Goal: Information Seeking & Learning: Learn about a topic

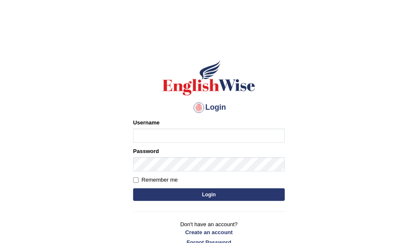
type input "ameerham"
click at [204, 197] on button "Login" at bounding box center [209, 195] width 152 height 13
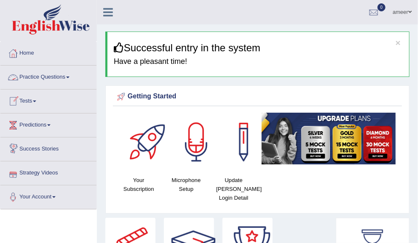
click at [75, 77] on link "Practice Questions" at bounding box center [48, 76] width 96 height 21
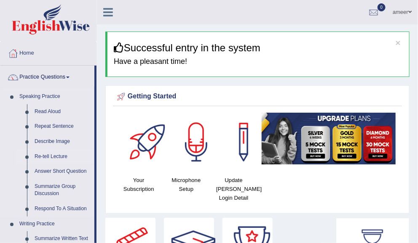
click at [45, 154] on link "Re-tell Lecture" at bounding box center [63, 156] width 64 height 15
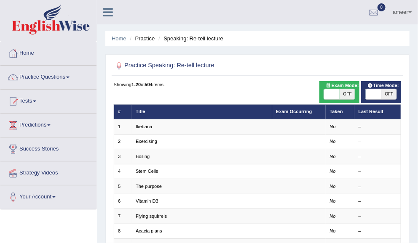
click at [392, 92] on span "OFF" at bounding box center [389, 94] width 16 height 10
checkbox input "true"
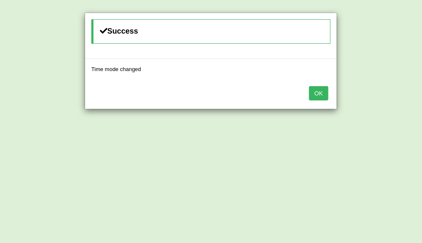
click at [315, 92] on button "OK" at bounding box center [318, 93] width 19 height 14
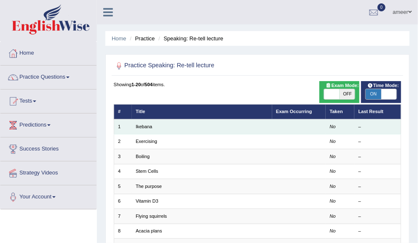
click at [146, 129] on td "Ikebana" at bounding box center [202, 127] width 140 height 15
click at [141, 128] on link "Ikebana" at bounding box center [144, 126] width 16 height 5
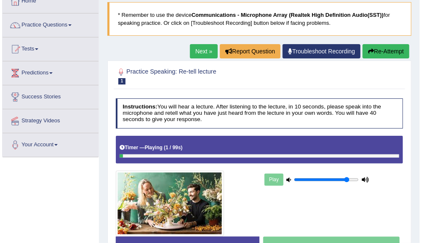
scroll to position [56, 0]
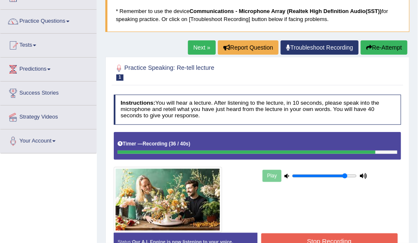
click at [350, 235] on button "Stop Recording" at bounding box center [329, 242] width 136 height 16
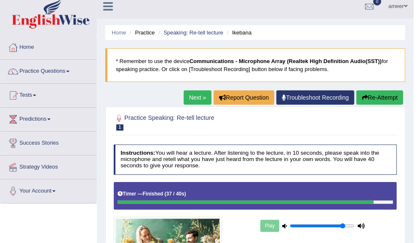
scroll to position [0, 0]
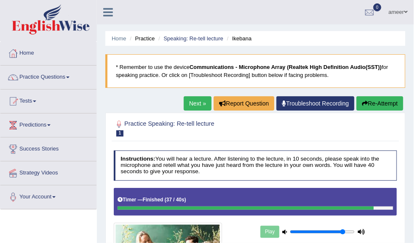
click at [198, 100] on link "Next »" at bounding box center [198, 103] width 28 height 14
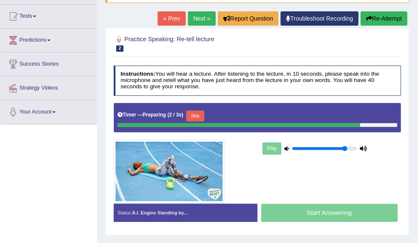
scroll to position [91, 0]
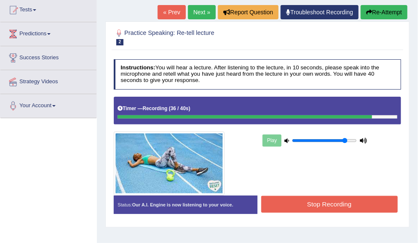
click at [367, 205] on button "Stop Recording" at bounding box center [329, 204] width 136 height 16
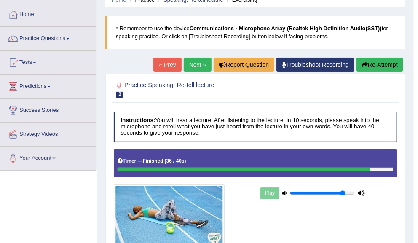
scroll to position [35, 0]
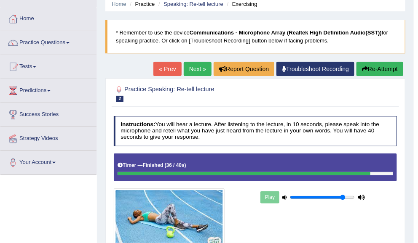
click at [198, 63] on link "Next »" at bounding box center [198, 69] width 28 height 14
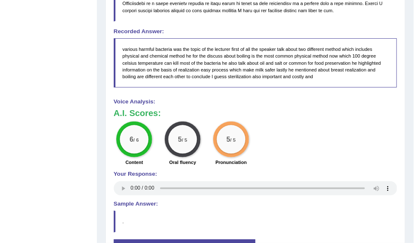
scroll to position [396, 0]
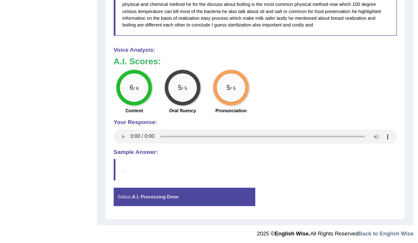
click at [375, 160] on blockquote "." at bounding box center [255, 170] width 283 height 22
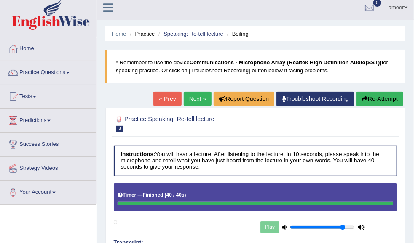
scroll to position [0, 0]
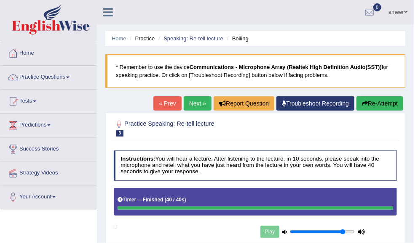
click at [187, 105] on link "Next »" at bounding box center [198, 103] width 28 height 14
click at [191, 104] on link "Next »" at bounding box center [198, 103] width 28 height 14
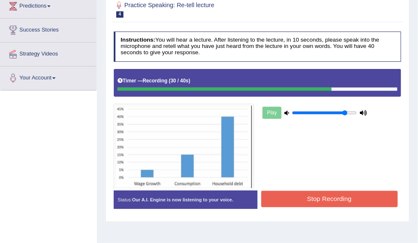
scroll to position [117, 0]
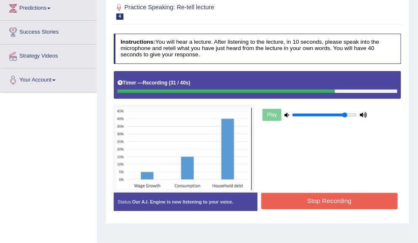
click at [345, 205] on button "Stop Recording" at bounding box center [329, 201] width 136 height 16
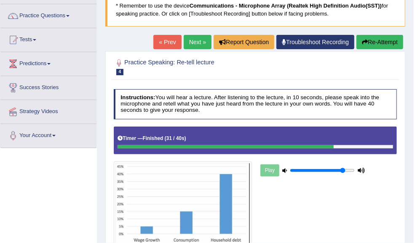
scroll to position [0, 0]
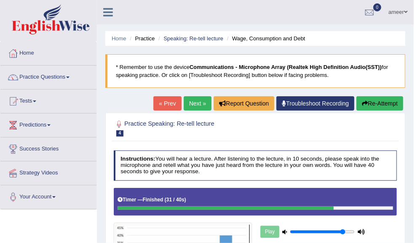
click at [190, 104] on link "Next »" at bounding box center [198, 103] width 28 height 14
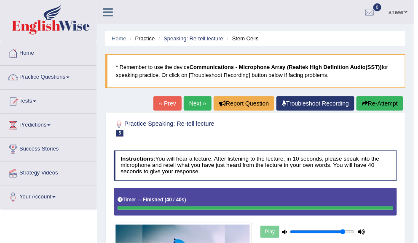
click at [139, 117] on div at bounding box center [255, 128] width 283 height 22
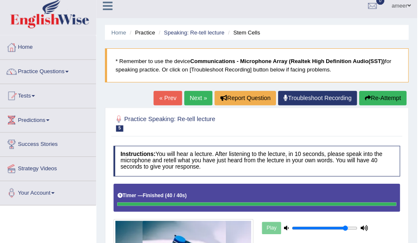
scroll to position [5, 0]
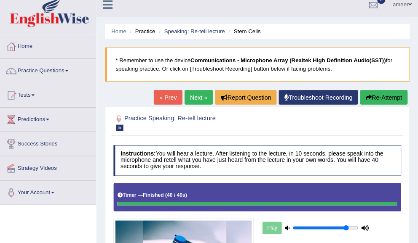
click at [202, 99] on link "Next »" at bounding box center [198, 99] width 28 height 14
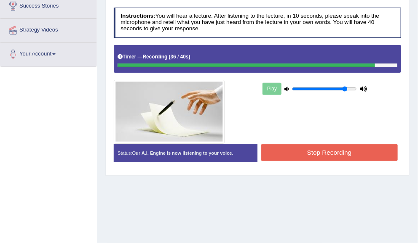
scroll to position [142, 0]
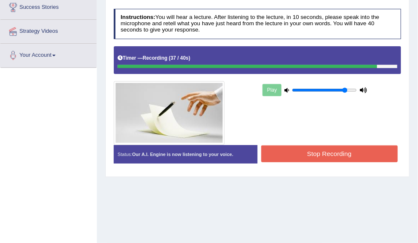
click at [342, 156] on button "Stop Recording" at bounding box center [329, 154] width 136 height 16
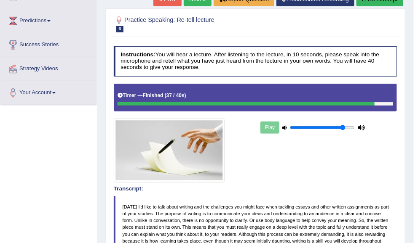
scroll to position [0, 0]
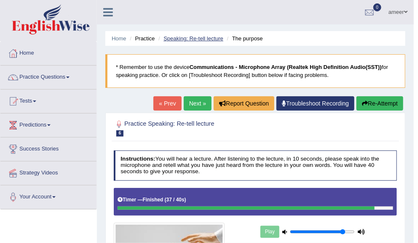
click at [180, 37] on link "Speaking: Re-tell lecture" at bounding box center [193, 38] width 60 height 6
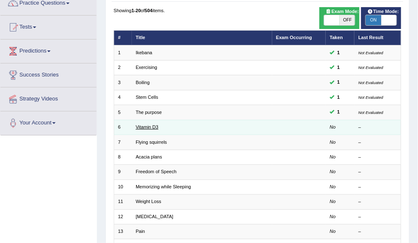
click at [145, 125] on link "Vitamin D3" at bounding box center [147, 127] width 23 height 5
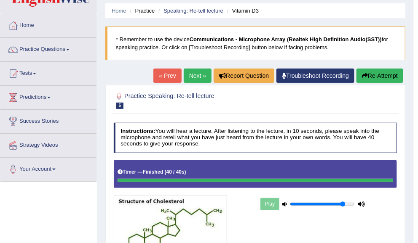
scroll to position [26, 0]
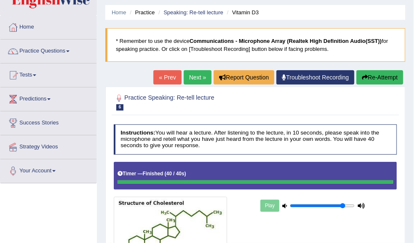
click at [200, 82] on link "Next »" at bounding box center [198, 77] width 28 height 14
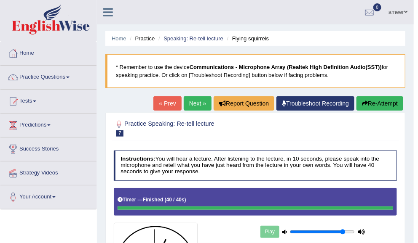
click at [189, 100] on link "Next »" at bounding box center [198, 103] width 28 height 14
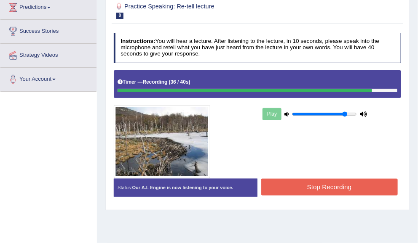
scroll to position [133, 0]
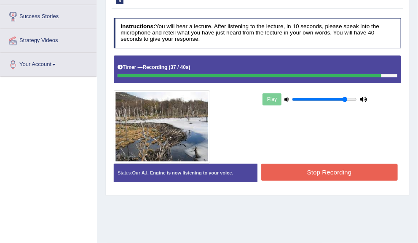
click at [310, 166] on button "Stop Recording" at bounding box center [329, 172] width 136 height 16
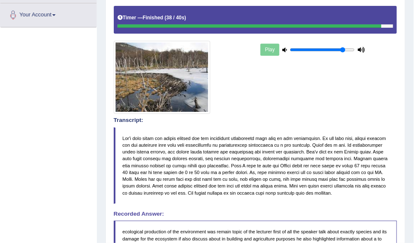
scroll to position [85, 0]
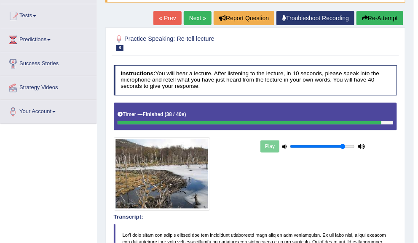
click at [199, 20] on link "Next »" at bounding box center [198, 18] width 28 height 14
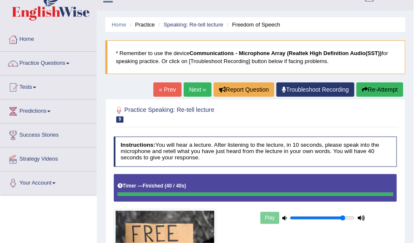
scroll to position [13, 0]
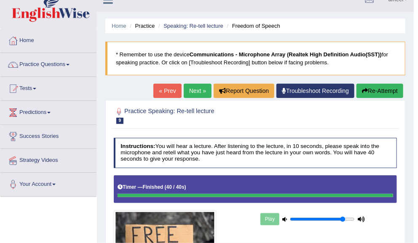
click at [196, 89] on link "Next »" at bounding box center [198, 91] width 28 height 14
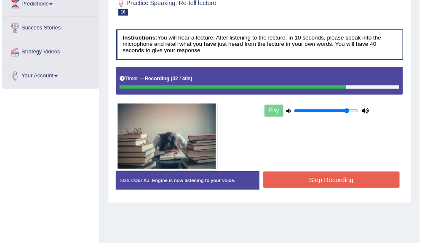
scroll to position [133, 0]
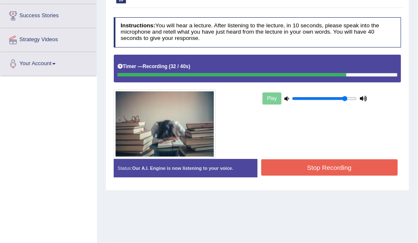
click at [328, 170] on button "Stop Recording" at bounding box center [329, 168] width 136 height 16
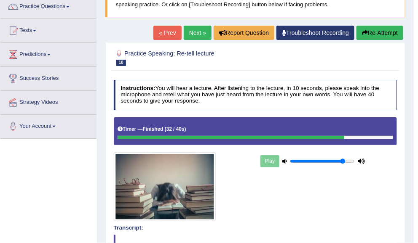
scroll to position [60, 0]
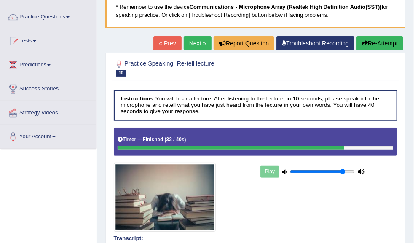
click at [197, 40] on link "Next »" at bounding box center [198, 43] width 28 height 14
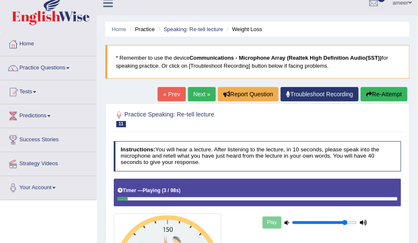
scroll to position [10, 0]
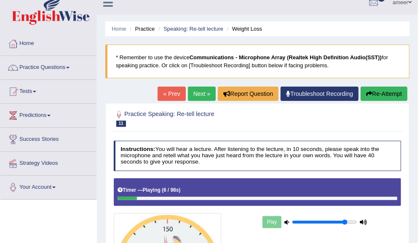
click at [190, 32] on li "Speaking: Re-tell lecture" at bounding box center [189, 29] width 67 height 8
click at [190, 27] on link "Speaking: Re-tell lecture" at bounding box center [193, 29] width 60 height 6
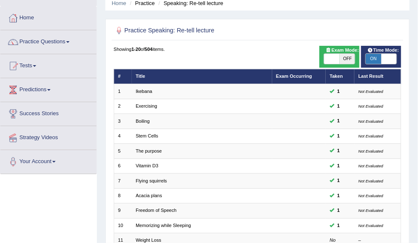
scroll to position [35, 0]
click at [43, 38] on link "Practice Questions" at bounding box center [48, 40] width 96 height 21
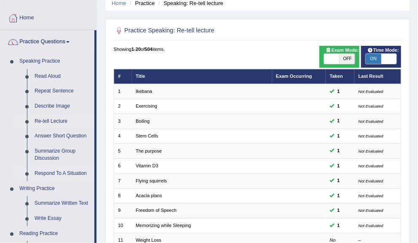
drag, startPoint x: 66, startPoint y: 172, endPoint x: 54, endPoint y: 173, distance: 11.5
click at [54, 173] on link "Respond To A Situation" at bounding box center [63, 173] width 64 height 15
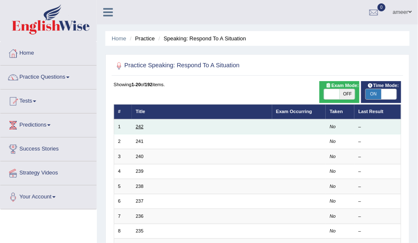
click at [138, 125] on link "242" at bounding box center [140, 126] width 8 height 5
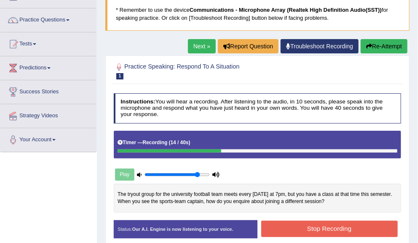
scroll to position [38, 0]
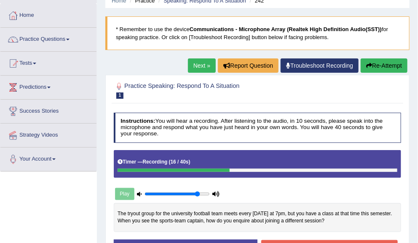
click at [382, 68] on button "Re-Attempt" at bounding box center [383, 66] width 47 height 14
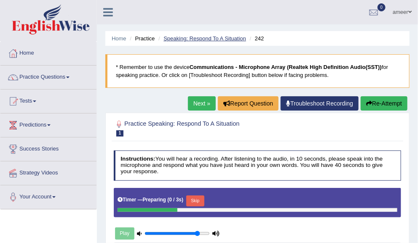
click at [226, 39] on link "Speaking: Respond To A Situation" at bounding box center [204, 38] width 82 height 6
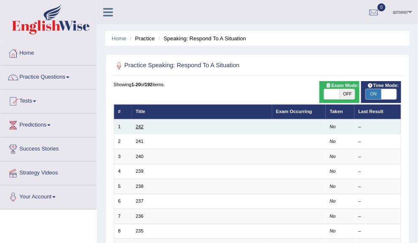
click at [140, 124] on link "242" at bounding box center [140, 126] width 8 height 5
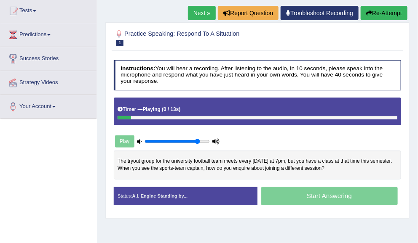
scroll to position [90, 0]
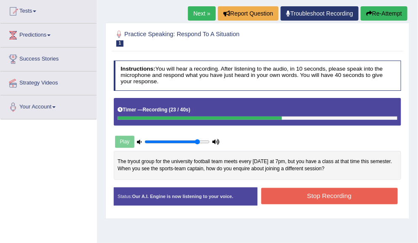
click at [383, 13] on button "Re-Attempt" at bounding box center [383, 13] width 47 height 14
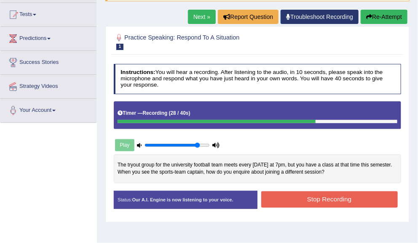
scroll to position [69, 0]
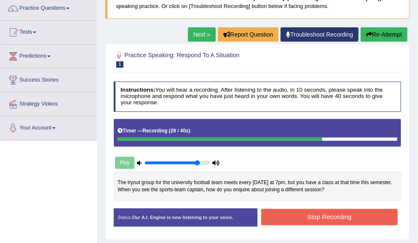
click at [384, 34] on button "Re-Attempt" at bounding box center [383, 34] width 47 height 14
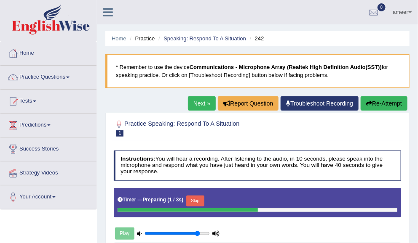
click at [230, 40] on link "Speaking: Respond To A Situation" at bounding box center [204, 38] width 82 height 6
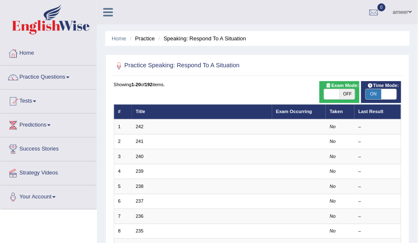
click at [141, 117] on th "Title" at bounding box center [202, 111] width 140 height 15
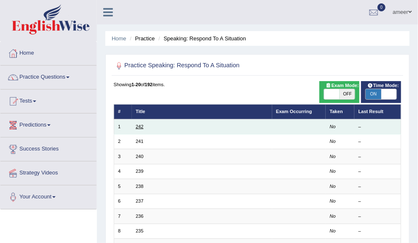
click at [136, 125] on link "242" at bounding box center [140, 126] width 8 height 5
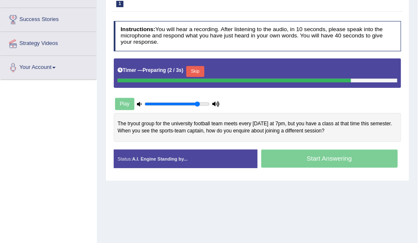
click at [195, 67] on button "Skip" at bounding box center [195, 71] width 18 height 11
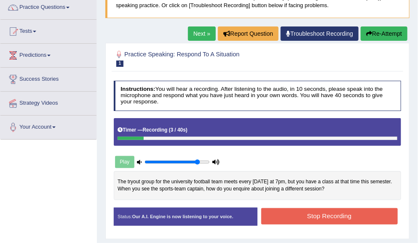
scroll to position [61, 0]
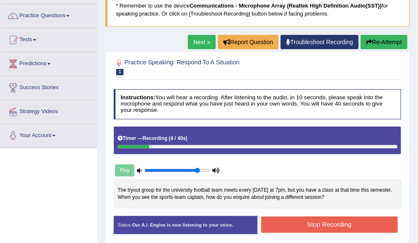
click at [383, 38] on button "Re-Attempt" at bounding box center [383, 42] width 47 height 14
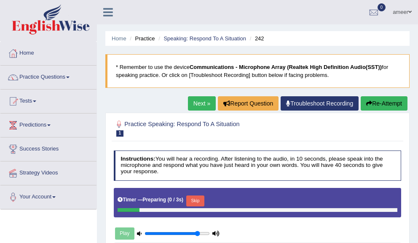
scroll to position [68, 0]
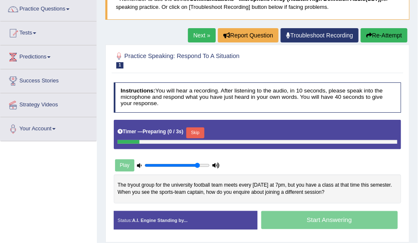
click at [204, 134] on button "Skip" at bounding box center [195, 133] width 18 height 11
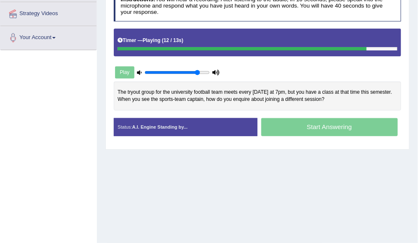
scroll to position [160, 0]
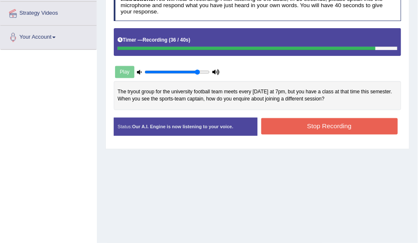
click at [374, 128] on button "Stop Recording" at bounding box center [329, 126] width 136 height 16
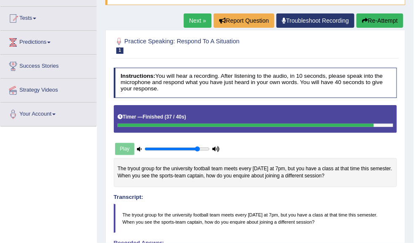
scroll to position [0, 0]
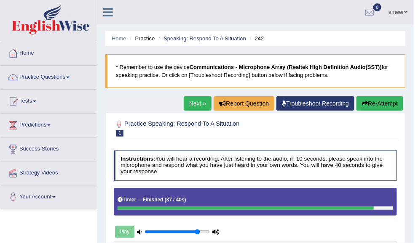
click at [192, 109] on link "Next »" at bounding box center [198, 103] width 28 height 14
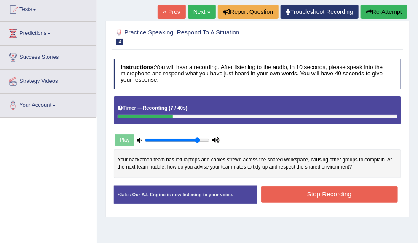
scroll to position [80, 0]
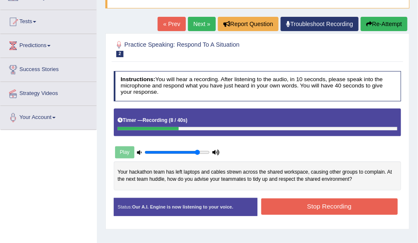
click at [388, 24] on button "Re-Attempt" at bounding box center [383, 24] width 47 height 14
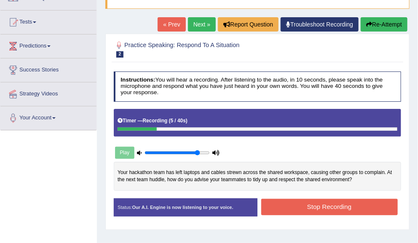
scroll to position [71, 0]
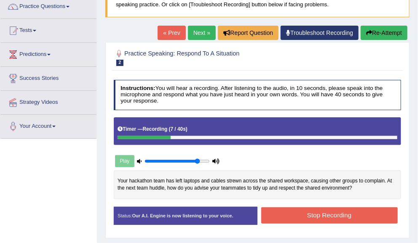
click at [391, 30] on button "Re-Attempt" at bounding box center [383, 33] width 47 height 14
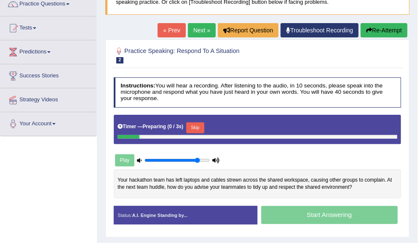
click at [198, 126] on button "Skip" at bounding box center [195, 127] width 18 height 11
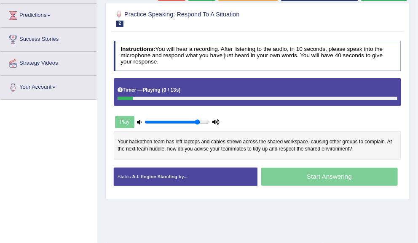
scroll to position [112, 0]
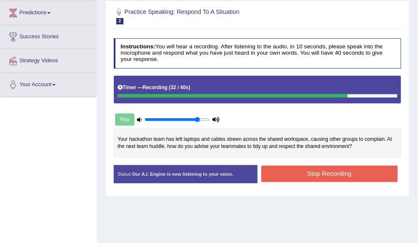
click at [364, 173] on button "Stop Recording" at bounding box center [329, 174] width 136 height 16
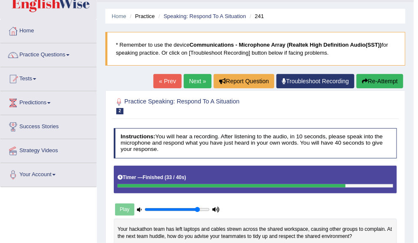
scroll to position [21, 0]
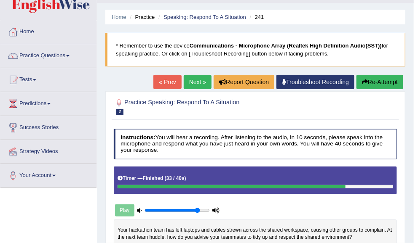
click at [185, 85] on link "Next »" at bounding box center [198, 82] width 28 height 14
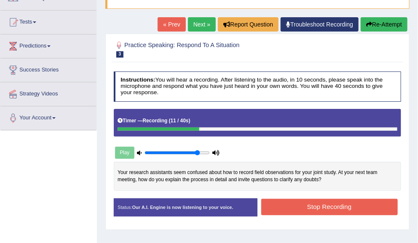
scroll to position [79, 0]
click at [387, 22] on button "Re-Attempt" at bounding box center [383, 24] width 47 height 14
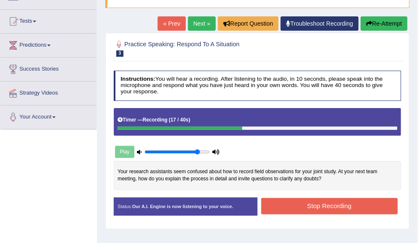
scroll to position [72, 0]
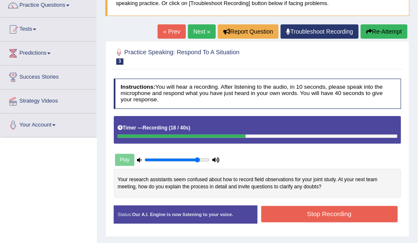
click at [387, 28] on button "Re-Attempt" at bounding box center [383, 31] width 47 height 14
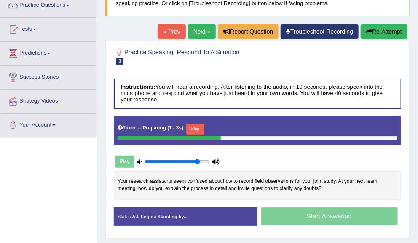
click at [198, 124] on button "Skip" at bounding box center [195, 129] width 18 height 11
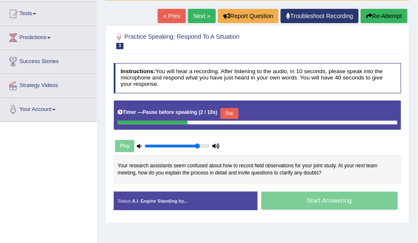
scroll to position [88, 0]
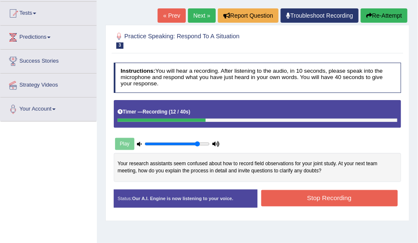
click at [384, 16] on button "Re-Attempt" at bounding box center [383, 15] width 47 height 14
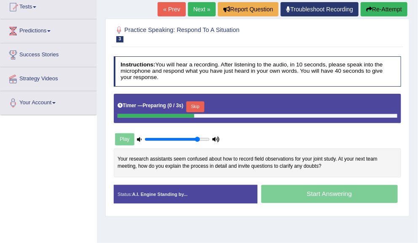
click at [201, 108] on button "Skip" at bounding box center [195, 106] width 18 height 11
click at [229, 107] on button "Skip" at bounding box center [229, 106] width 18 height 11
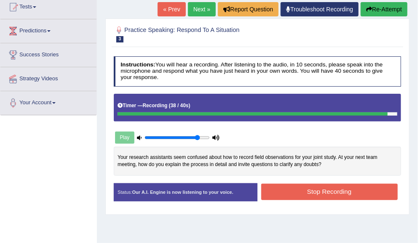
click at [372, 188] on button "Stop Recording" at bounding box center [329, 192] width 136 height 16
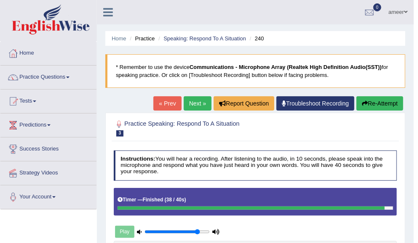
click at [193, 105] on link "Next »" at bounding box center [198, 103] width 28 height 14
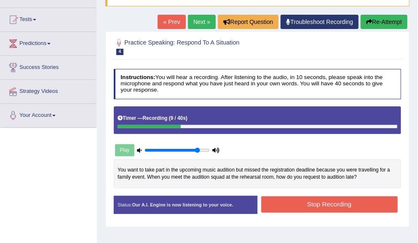
scroll to position [82, 0]
click at [397, 19] on button "Re-Attempt" at bounding box center [383, 22] width 47 height 14
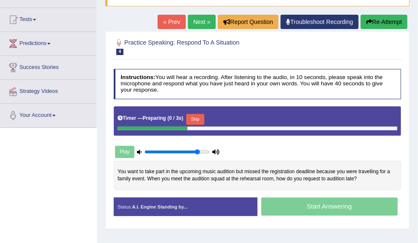
click at [199, 116] on button "Skip" at bounding box center [195, 119] width 18 height 11
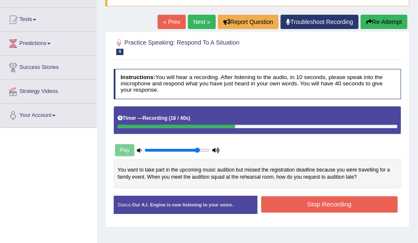
click at [388, 24] on button "Re-Attempt" at bounding box center [383, 22] width 47 height 14
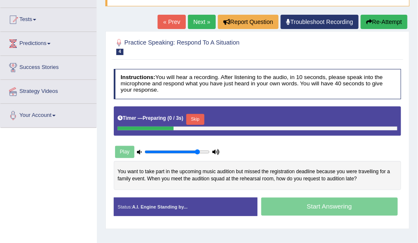
click at [200, 120] on button "Skip" at bounding box center [195, 119] width 18 height 11
click at [236, 117] on button "Skip" at bounding box center [229, 119] width 18 height 11
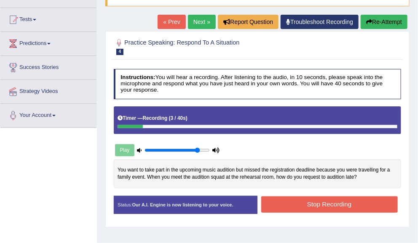
click at [384, 28] on button "Re-Attempt" at bounding box center [383, 22] width 47 height 14
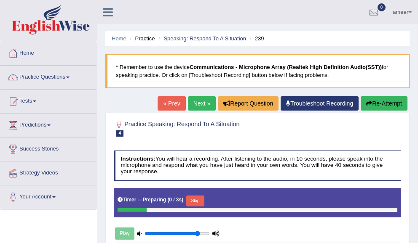
click at [194, 188] on div "Timer — Preparing ( 0 / 3s ) Skip" at bounding box center [257, 202] width 287 height 29
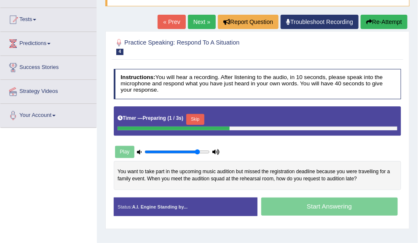
click at [199, 118] on button "Skip" at bounding box center [195, 119] width 18 height 11
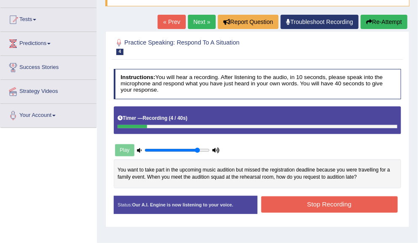
click at [236, 117] on div "Timer — Recording ( 4 / 40s )" at bounding box center [256, 118] width 279 height 13
click at [380, 16] on button "Re-Attempt" at bounding box center [383, 22] width 47 height 14
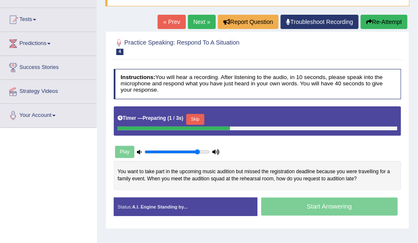
click at [200, 120] on button "Skip" at bounding box center [195, 119] width 18 height 11
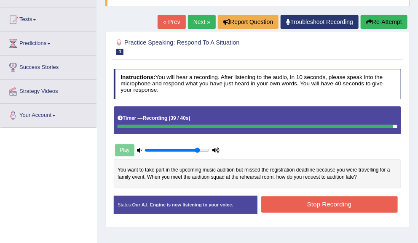
click at [357, 208] on button "Stop Recording" at bounding box center [329, 205] width 136 height 16
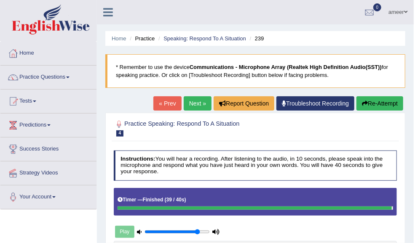
click at [194, 101] on link "Next »" at bounding box center [198, 103] width 28 height 14
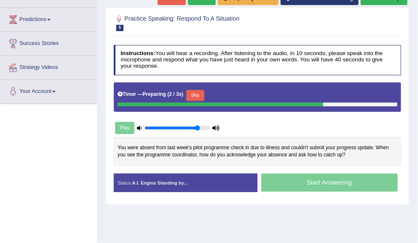
scroll to position [106, 0]
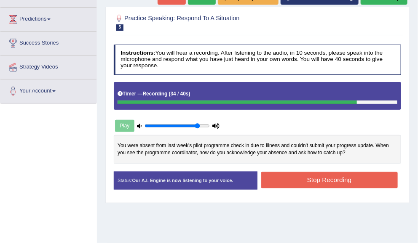
click at [360, 179] on button "Stop Recording" at bounding box center [329, 180] width 136 height 16
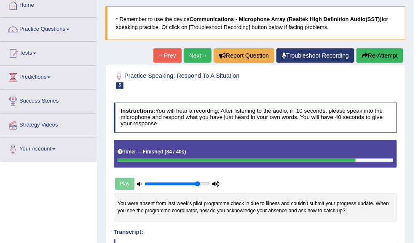
scroll to position [45, 0]
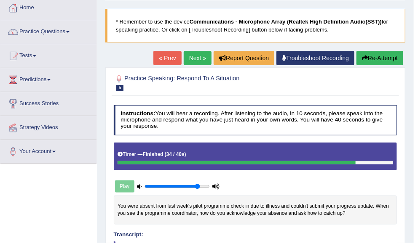
click at [390, 59] on button "Re-Attempt" at bounding box center [379, 58] width 47 height 14
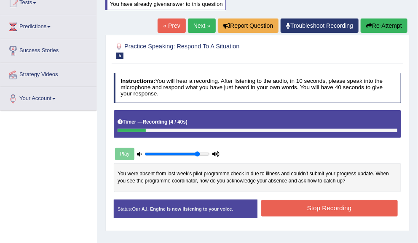
scroll to position [98, 0]
click at [383, 24] on button "Re-Attempt" at bounding box center [383, 26] width 47 height 14
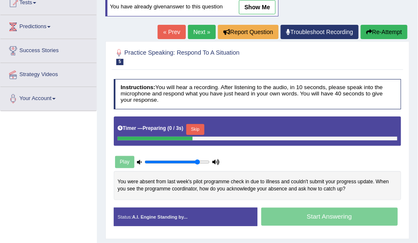
click at [200, 124] on button "Skip" at bounding box center [195, 129] width 18 height 11
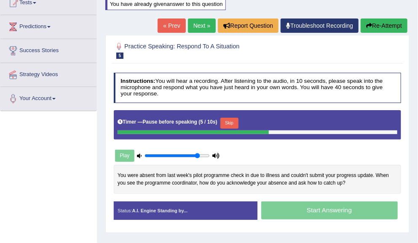
click at [234, 120] on button "Skip" at bounding box center [229, 123] width 18 height 11
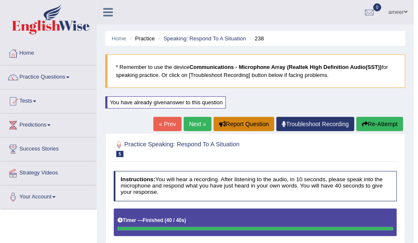
click at [234, 120] on button "Report Question" at bounding box center [243, 124] width 61 height 14
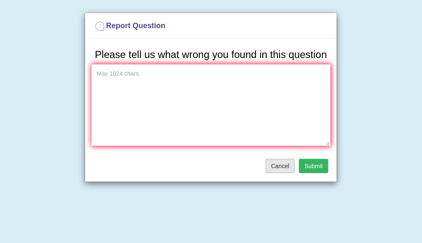
click at [284, 161] on button "Cancel" at bounding box center [280, 166] width 29 height 14
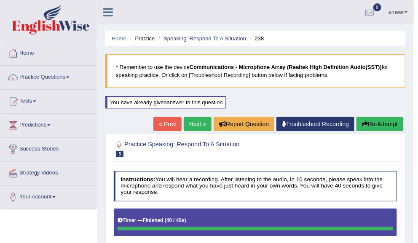
click at [202, 120] on link "Next »" at bounding box center [198, 124] width 28 height 14
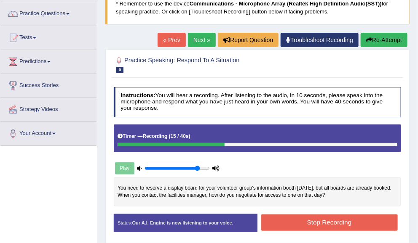
scroll to position [59, 0]
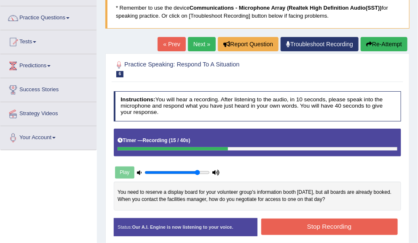
click at [393, 43] on button "Re-Attempt" at bounding box center [383, 44] width 47 height 14
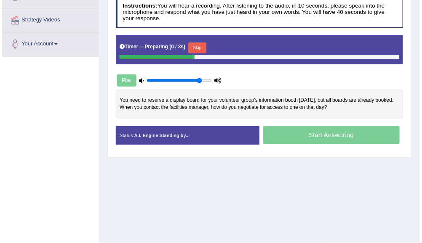
scroll to position [152, 0]
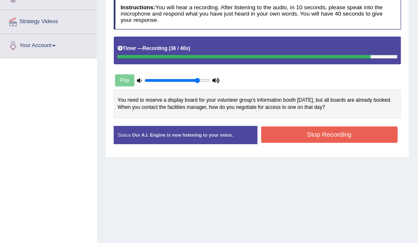
click at [370, 131] on button "Stop Recording" at bounding box center [329, 135] width 136 height 16
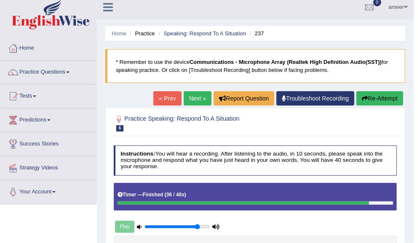
scroll to position [0, 0]
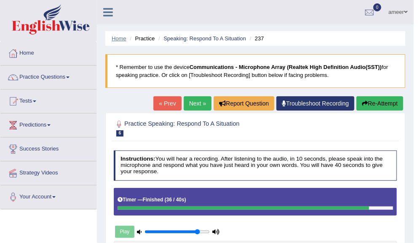
click at [112, 40] on link "Home" at bounding box center [119, 38] width 15 height 6
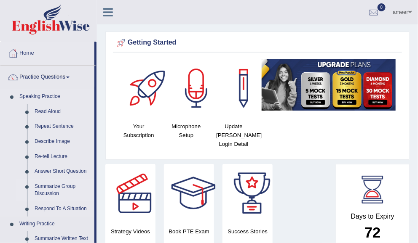
click at [49, 187] on link "Summarize Group Discussion" at bounding box center [63, 190] width 64 height 22
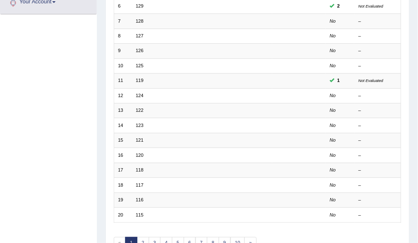
scroll to position [201, 0]
